Goal: Task Accomplishment & Management: Use online tool/utility

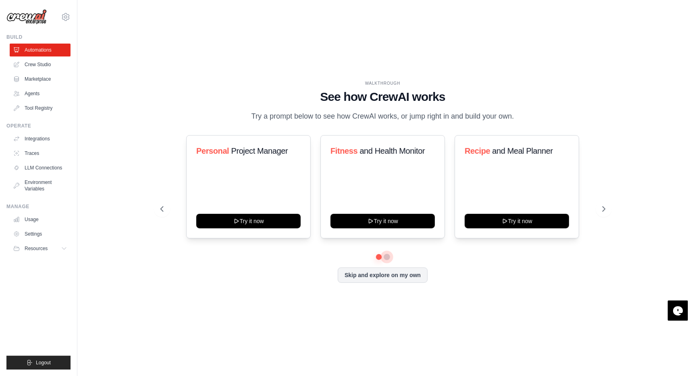
click at [386, 257] on button at bounding box center [387, 257] width 6 height 6
click at [379, 259] on button at bounding box center [379, 257] width 6 height 6
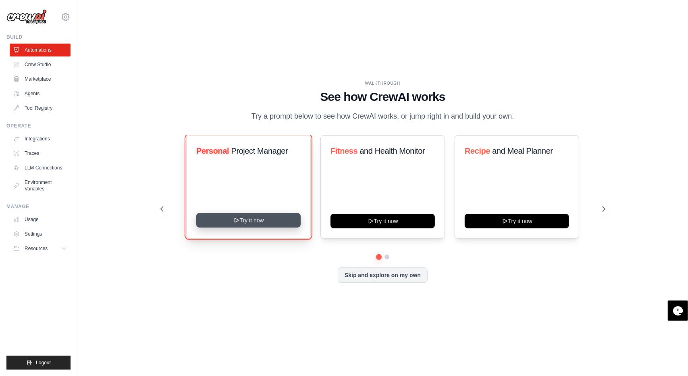
click at [268, 223] on button "Try it now" at bounding box center [248, 220] width 104 height 15
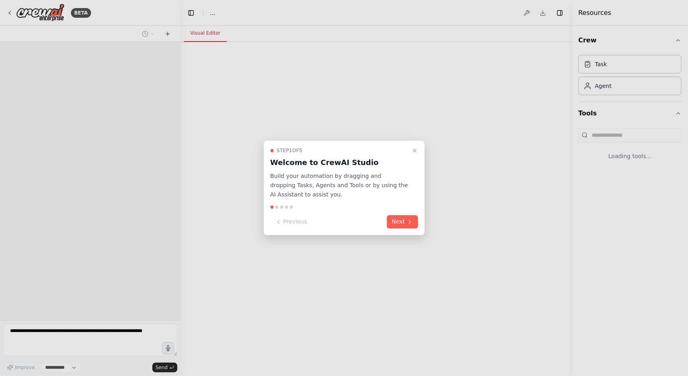
select select "****"
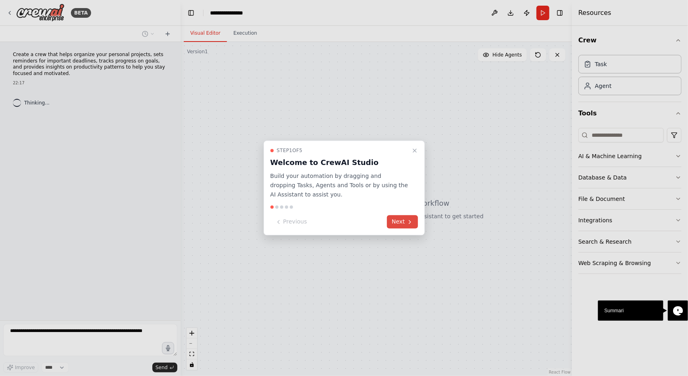
click at [403, 225] on button "Next" at bounding box center [402, 221] width 31 height 13
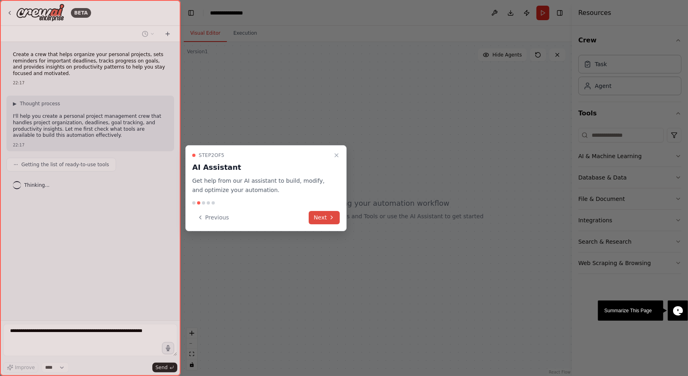
click at [333, 218] on icon at bounding box center [332, 217] width 6 height 6
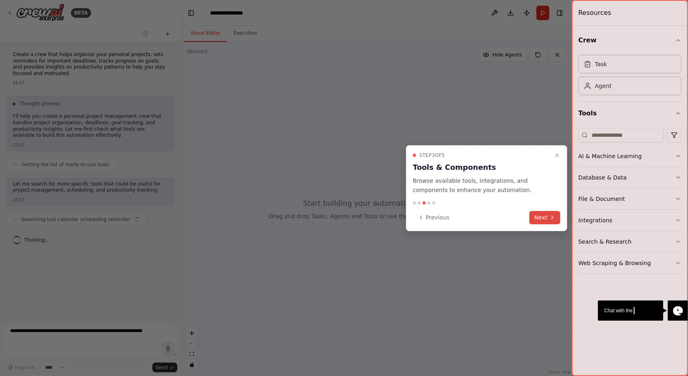
click at [547, 216] on button "Next" at bounding box center [545, 217] width 31 height 13
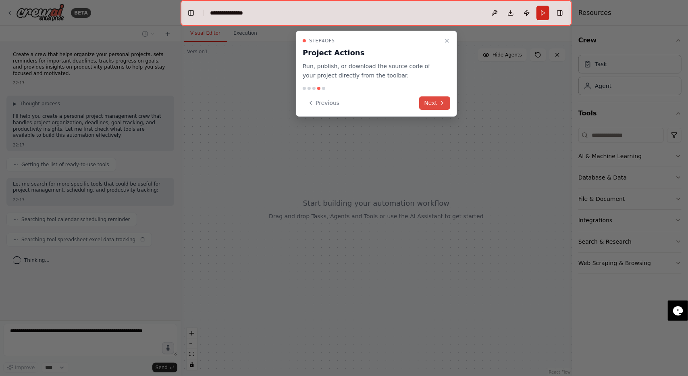
click at [439, 103] on button "Next" at bounding box center [434, 102] width 31 height 13
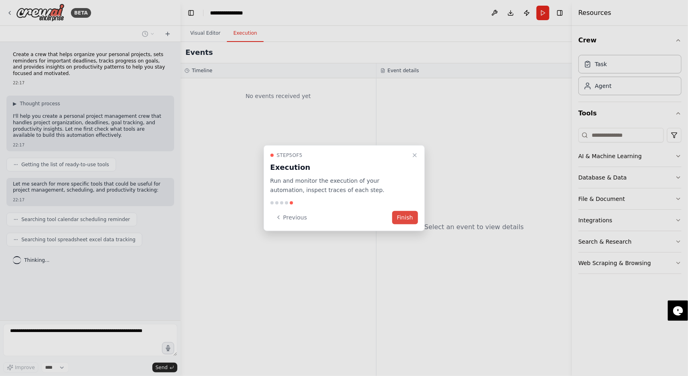
click at [410, 218] on button "Finish" at bounding box center [405, 216] width 26 height 13
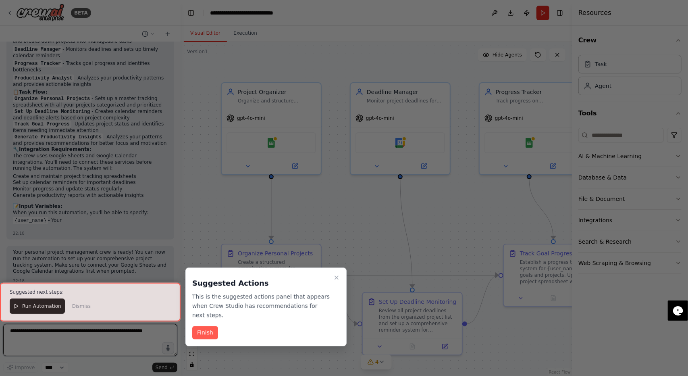
scroll to position [661, 0]
